Goal: Browse casually: Explore the website without a specific task or goal

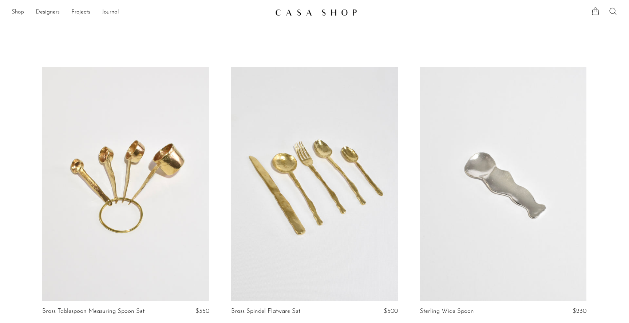
scroll to position [1060, 0]
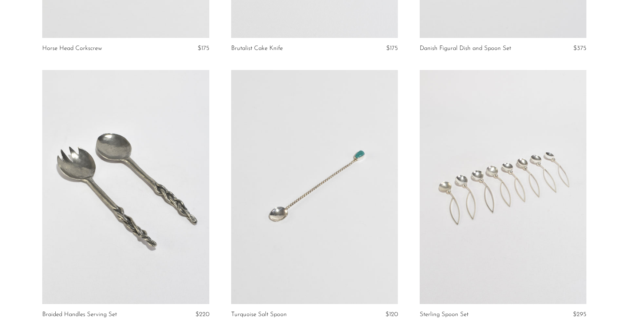
click at [159, 191] on link at bounding box center [125, 187] width 167 height 234
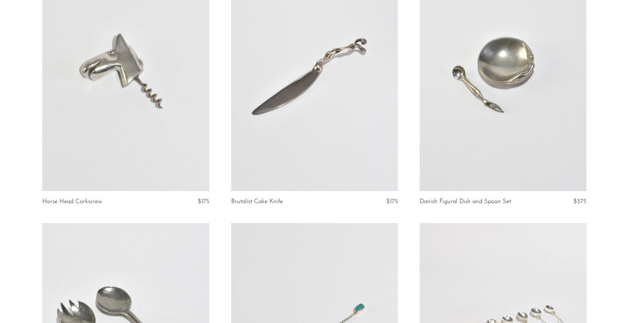
scroll to position [901, 0]
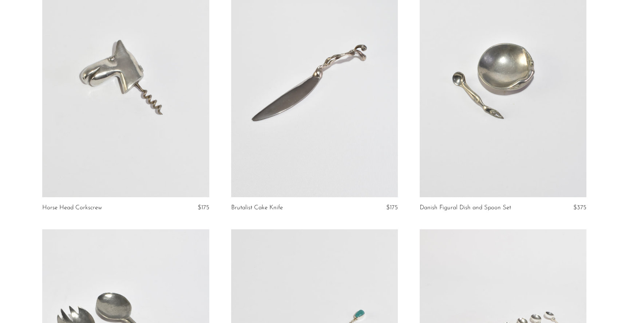
click at [333, 104] on link at bounding box center [314, 80] width 167 height 234
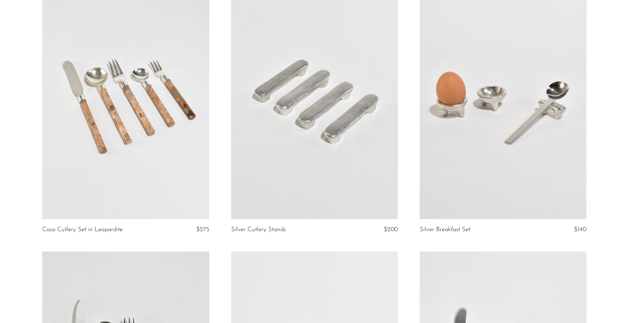
scroll to position [1416, 0]
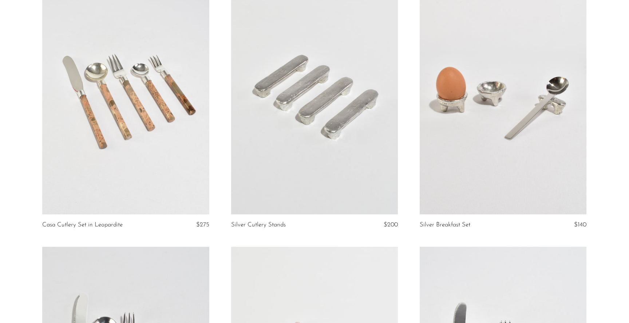
click at [90, 103] on link at bounding box center [125, 97] width 167 height 234
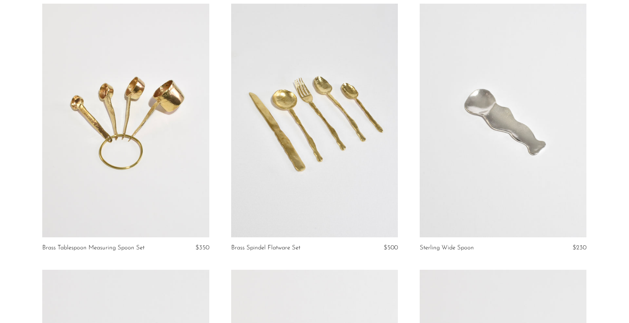
scroll to position [0, 0]
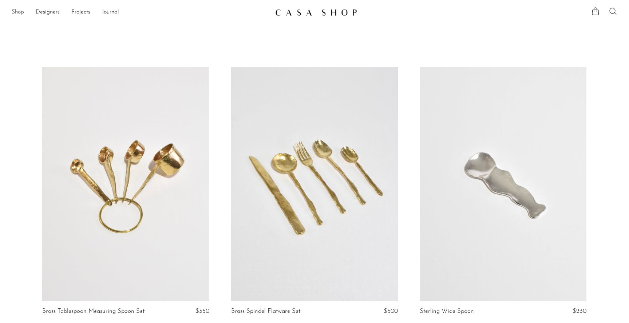
click at [19, 13] on link "Shop" at bounding box center [18, 12] width 12 height 9
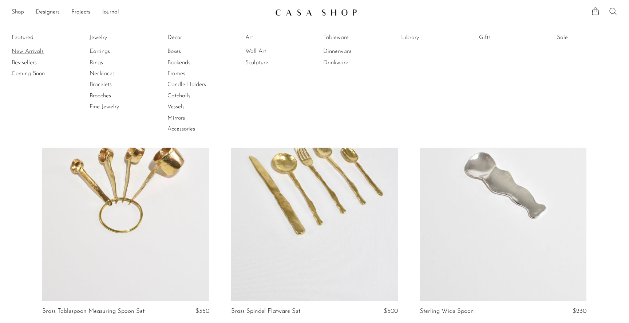
click at [30, 53] on link "New Arrivals" at bounding box center [39, 51] width 55 height 8
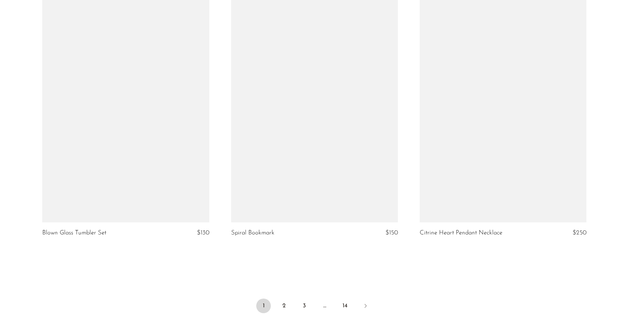
scroll to position [3111, 0]
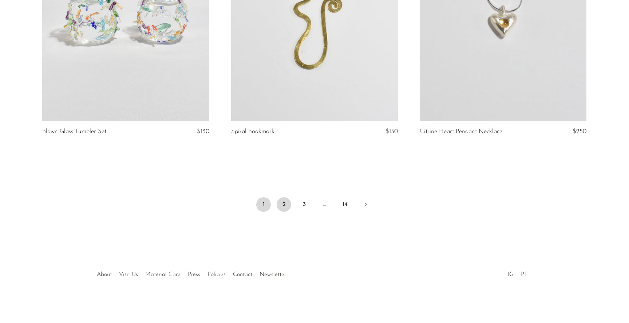
click at [288, 202] on link "2" at bounding box center [284, 204] width 15 height 15
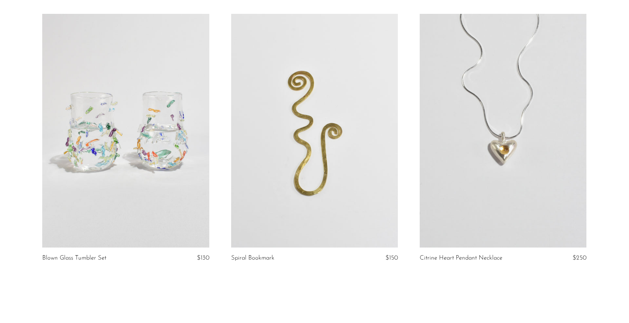
scroll to position [2985, 0]
click at [124, 162] on link at bounding box center [125, 130] width 167 height 234
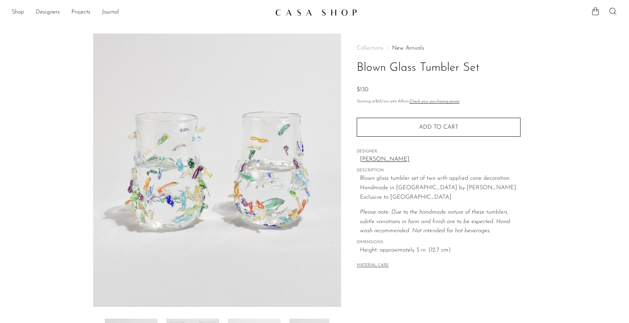
click at [371, 157] on link "[PERSON_NAME]" at bounding box center [440, 159] width 161 height 9
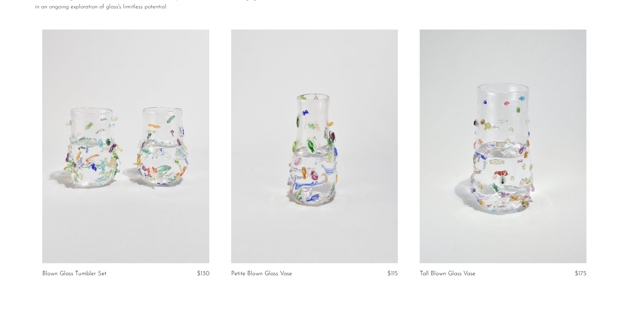
scroll to position [77, 0]
click at [104, 146] on link at bounding box center [125, 145] width 167 height 234
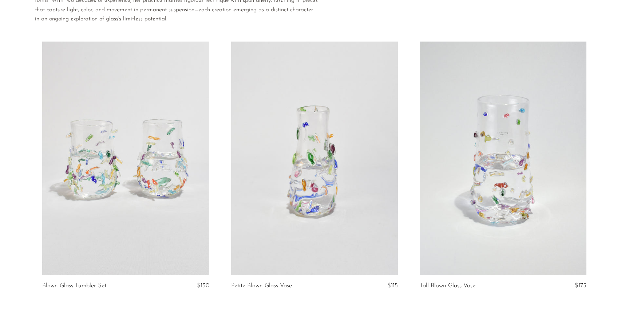
scroll to position [0, 0]
